Goal: Information Seeking & Learning: Learn about a topic

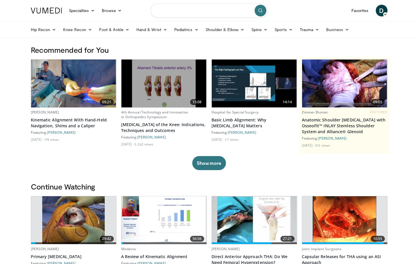
click at [178, 13] on input "Search topics, interventions" at bounding box center [209, 11] width 117 height 14
type input "**********"
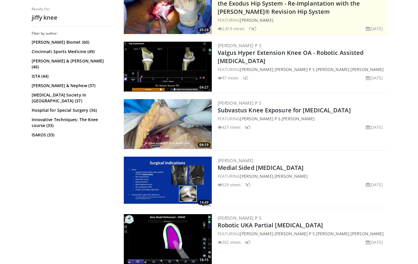
scroll to position [147, 0]
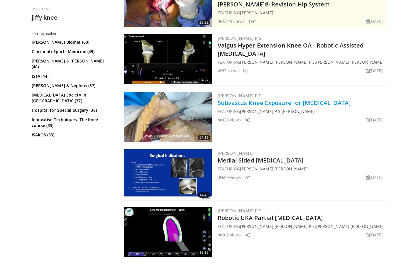
click at [264, 104] on link "Subvastus Knee Exposure for [MEDICAL_DATA]" at bounding box center [284, 103] width 133 height 8
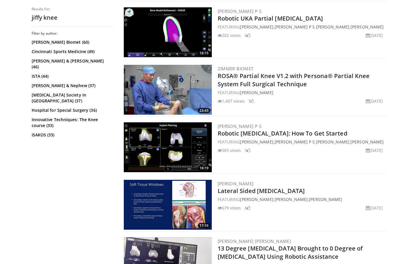
scroll to position [0, 0]
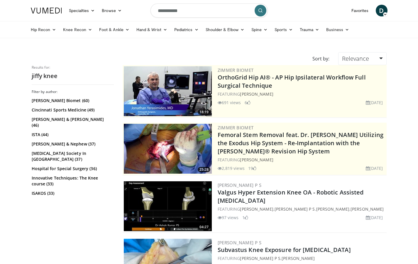
click at [184, 15] on input "**********" at bounding box center [209, 11] width 117 height 14
type input "**********"
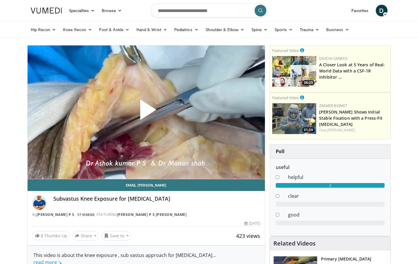
click at [146, 112] on span "Video Player" at bounding box center [146, 112] width 0 height 0
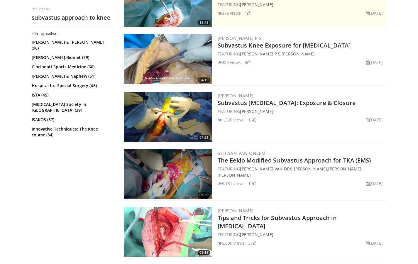
scroll to position [169, 0]
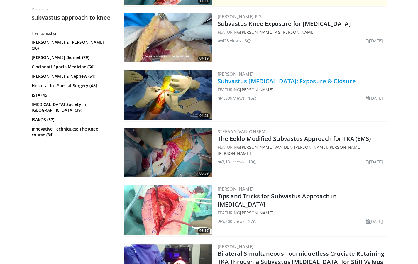
click at [294, 82] on link "Subvastus Total Knee Arthroplasty: Exposure & Closure" at bounding box center [287, 81] width 138 height 8
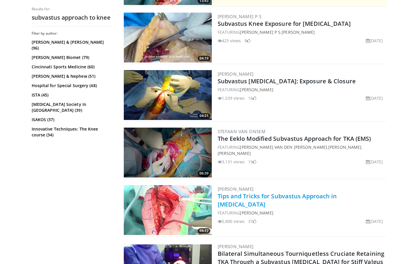
click at [270, 197] on link "Tips and Tricks for Subvastus Approach in Total Knee Arthroplasty" at bounding box center [277, 200] width 119 height 16
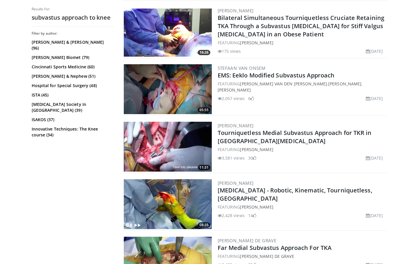
scroll to position [412, 0]
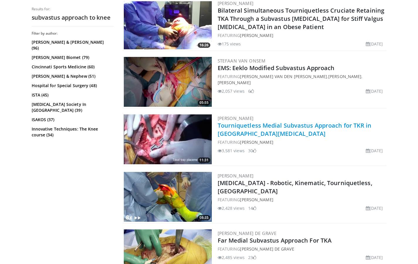
click at [287, 125] on link "Tourniquetless Medial Subvastus Approach for TKR in Valgus Knee" at bounding box center [295, 130] width 154 height 16
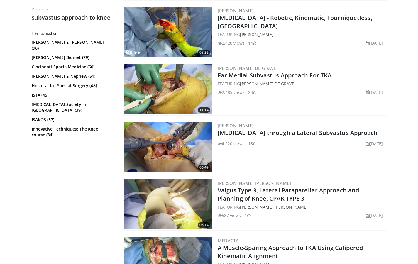
scroll to position [581, 0]
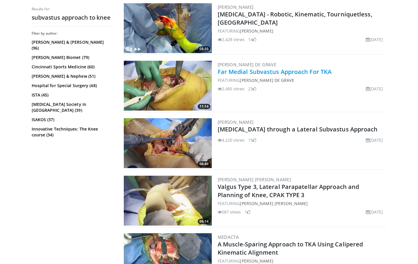
click at [277, 73] on link "Far Medial Subvastus Approach For TKA" at bounding box center [275, 72] width 114 height 8
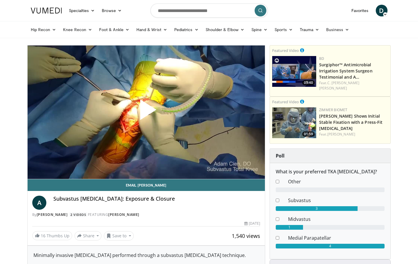
click at [146, 112] on span "Video Player" at bounding box center [146, 112] width 0 height 0
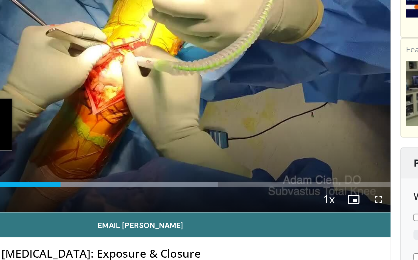
click at [28, 165] on div "Loaded : 65.34% 1:28 0:39" at bounding box center [147, 166] width 238 height 2
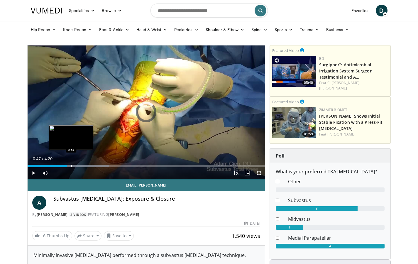
click at [71, 166] on div "Progress Bar" at bounding box center [71, 166] width 1 height 2
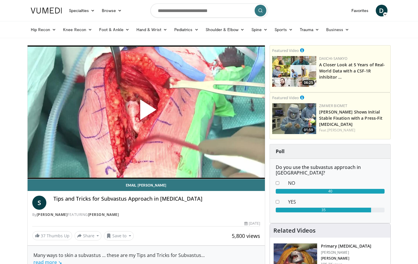
click at [146, 112] on span "Video Player" at bounding box center [146, 112] width 0 height 0
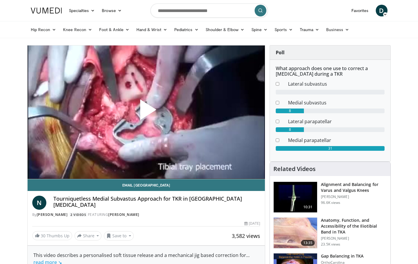
click at [146, 112] on span "Video Player" at bounding box center [146, 112] width 0 height 0
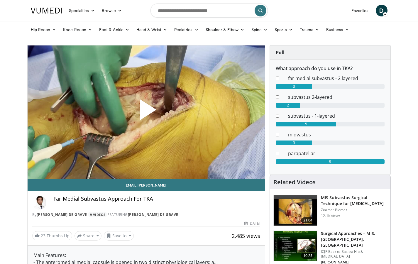
click at [146, 112] on span "Video Player" at bounding box center [146, 112] width 0 height 0
